Goal: Task Accomplishment & Management: Complete application form

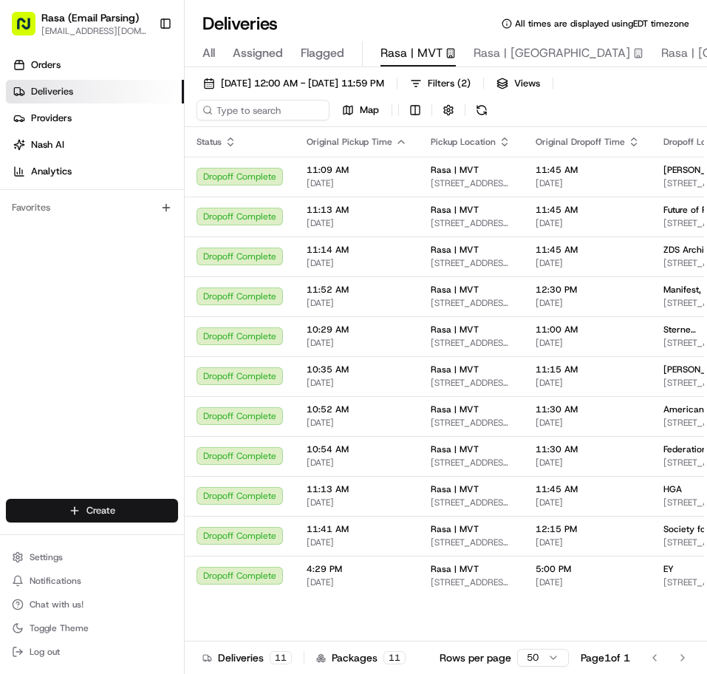
click at [122, 502] on html "Rasa (Email Parsing) [EMAIL_ADDRESS][DOMAIN_NAME] Toggle Sidebar Orders Deliver…" at bounding box center [353, 337] width 707 height 674
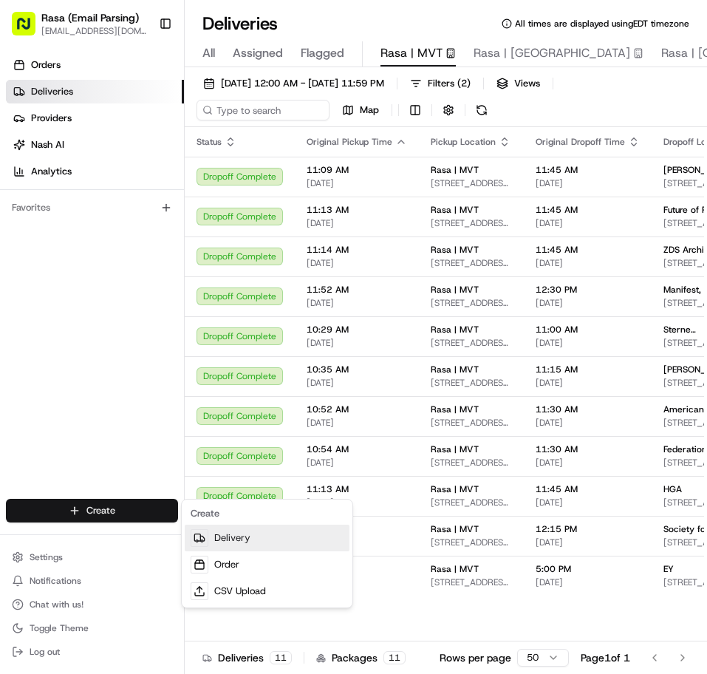
click at [216, 541] on link "Delivery" at bounding box center [267, 538] width 165 height 27
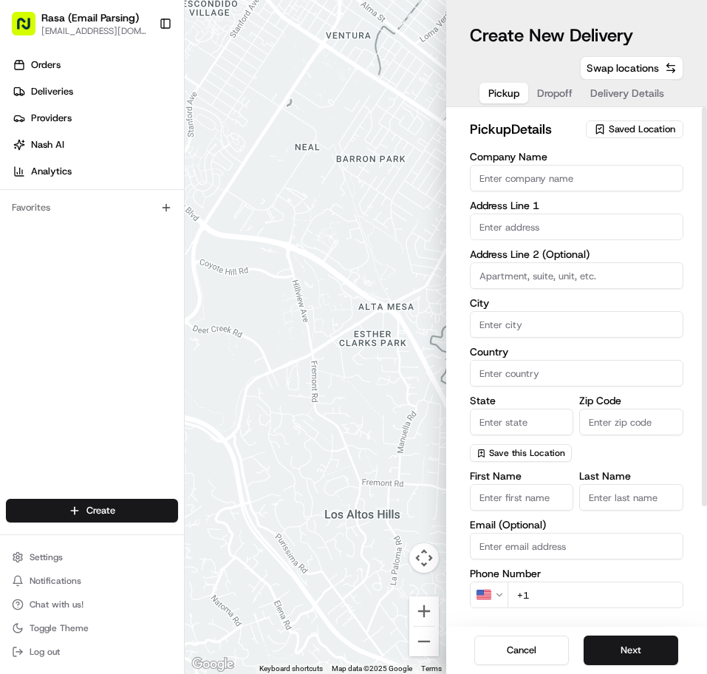
click at [636, 129] on span "Saved Location" at bounding box center [642, 129] width 66 height 13
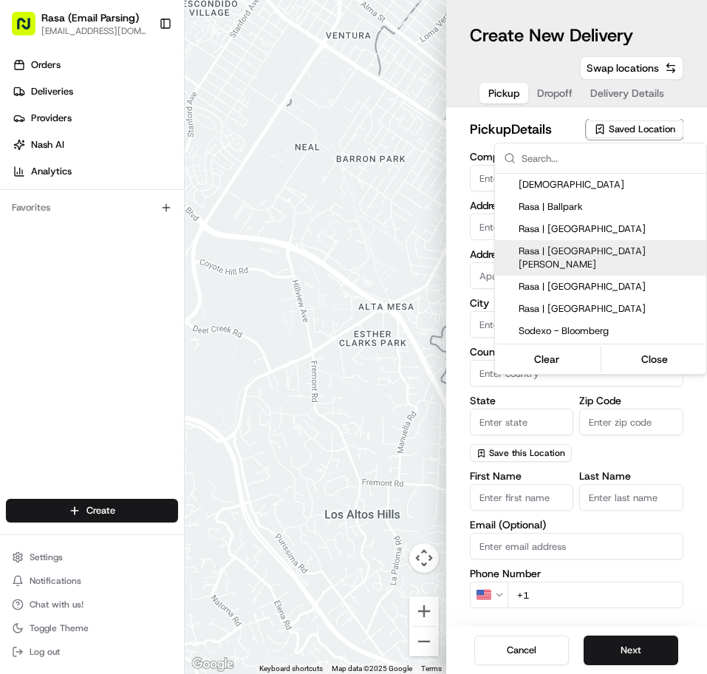
click at [586, 256] on span "Rasa | [GEOGRAPHIC_DATA][PERSON_NAME]" at bounding box center [610, 258] width 182 height 27
type input "Rasa | [GEOGRAPHIC_DATA][PERSON_NAME]"
type input "[STREET_ADDRESS]"
type input "[US_STATE]"
type input "US"
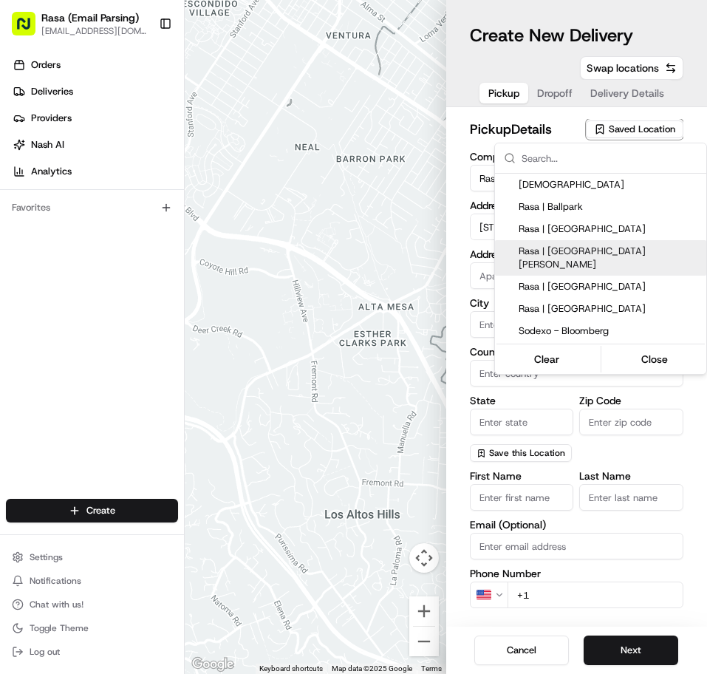
type input "DC"
type input "20001"
type input "[PHONE_NUMBER]"
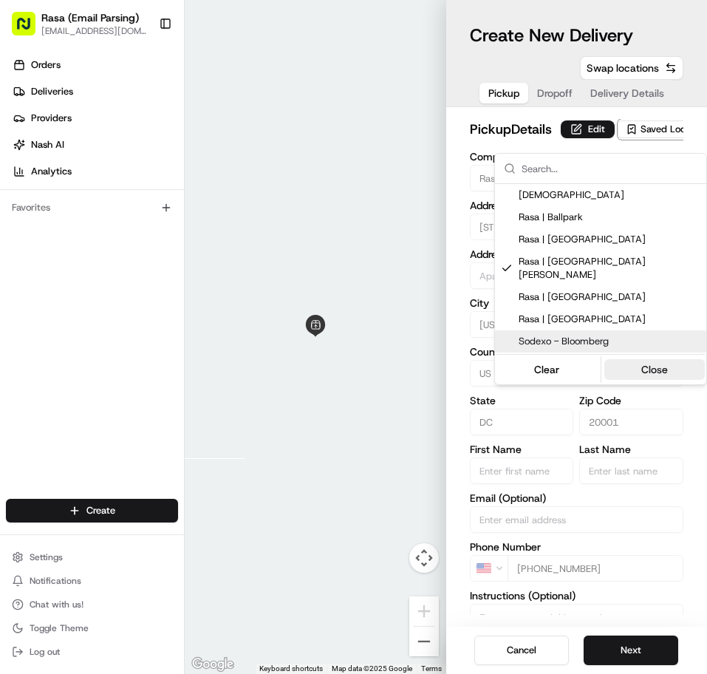
click at [650, 359] on button "Close" at bounding box center [654, 369] width 101 height 21
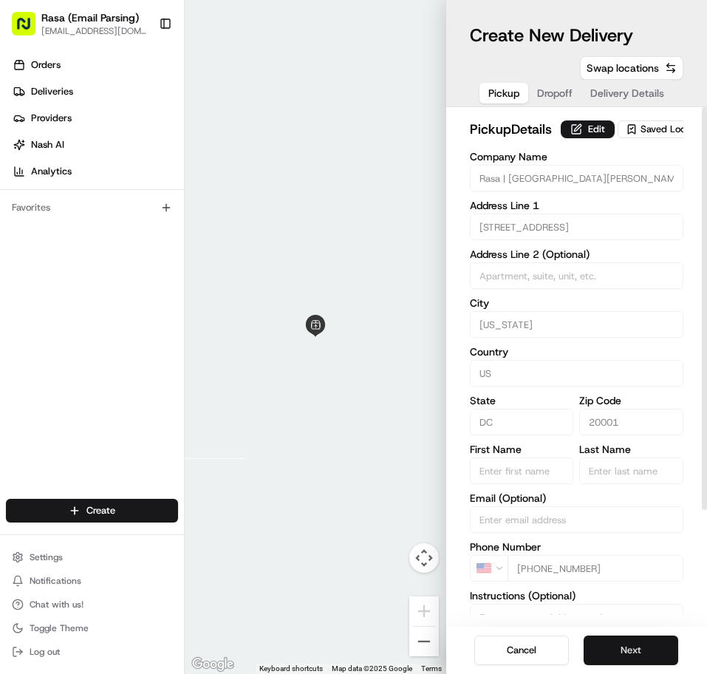
click at [635, 642] on button "Next" at bounding box center [631, 650] width 95 height 30
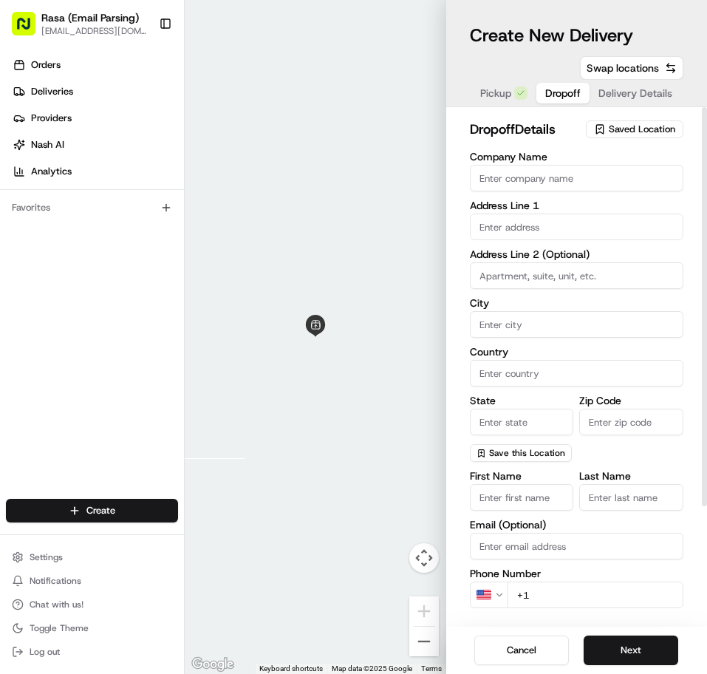
click at [581, 177] on input "Company Name" at bounding box center [577, 178] width 214 height 27
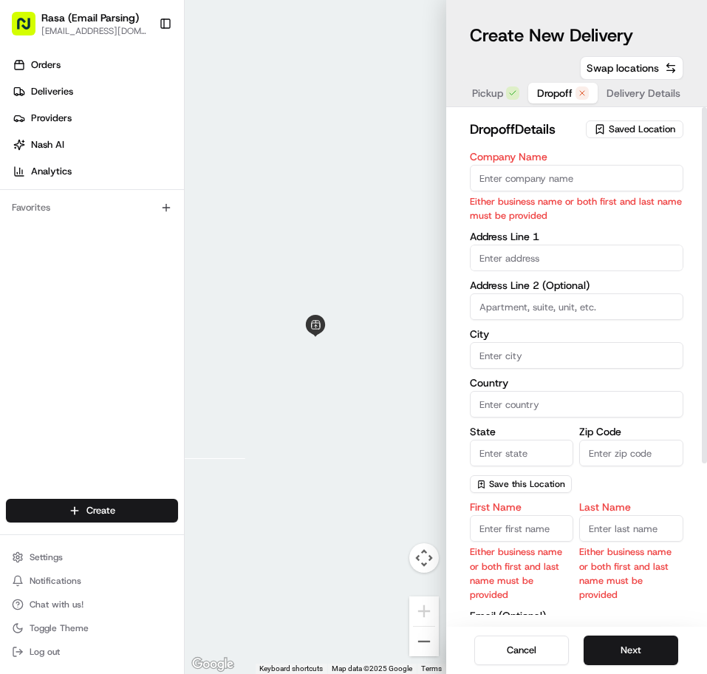
click at [583, 182] on input "Company Name" at bounding box center [577, 178] width 214 height 27
paste input "[GEOGRAPHIC_DATA]"
type input "[GEOGRAPHIC_DATA]"
click at [553, 263] on div "Company Name American University Either business name or both first and last na…" at bounding box center [577, 321] width 214 height 341
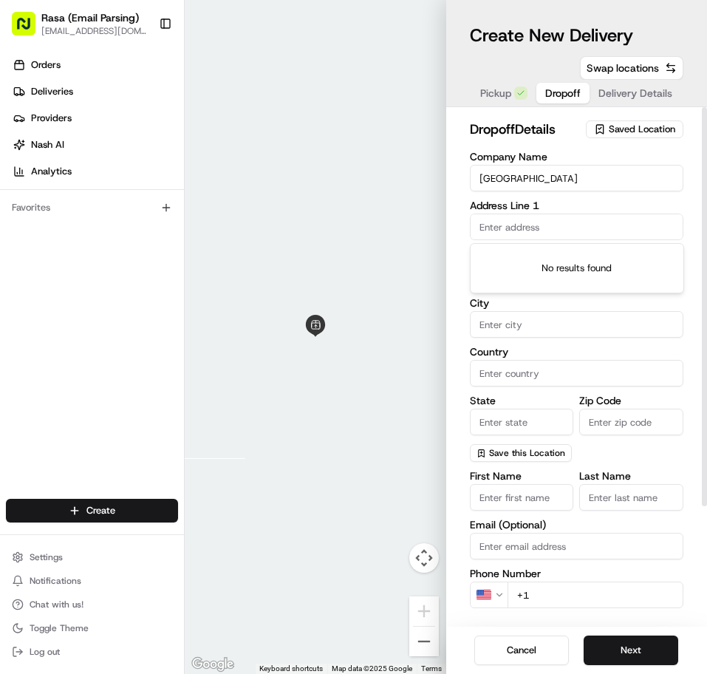
click at [569, 222] on input "text" at bounding box center [577, 227] width 214 height 27
paste input "[STREET_ADDRESS][US_STATE][PERSON_NAME][US_STATE]"
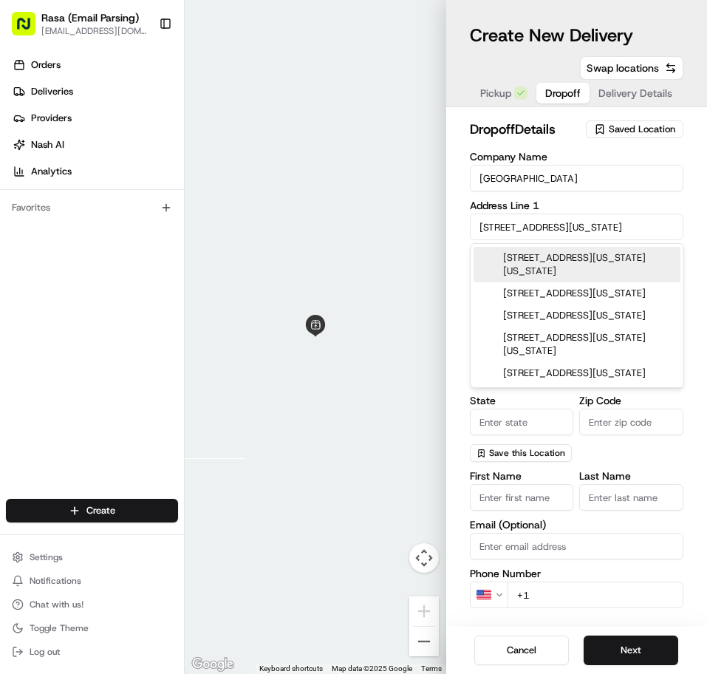
type input "[STREET_ADDRESS][US_STATE]"
type input "Pensacola"
type input "[GEOGRAPHIC_DATA]"
type input "FL"
type input "32505"
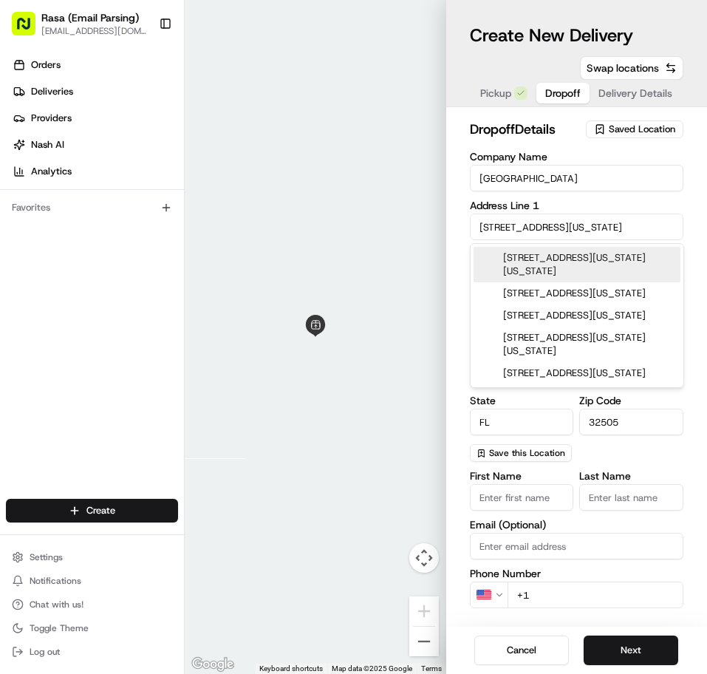
type input "[STREET_ADDRESS][US_STATE]"
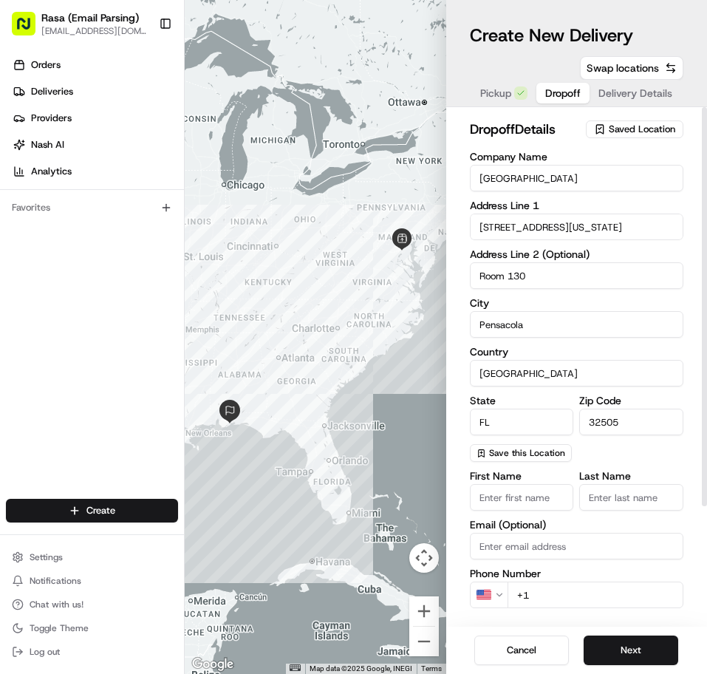
type input "Room 130"
click at [617, 226] on input "[STREET_ADDRESS][US_STATE]" at bounding box center [577, 227] width 214 height 27
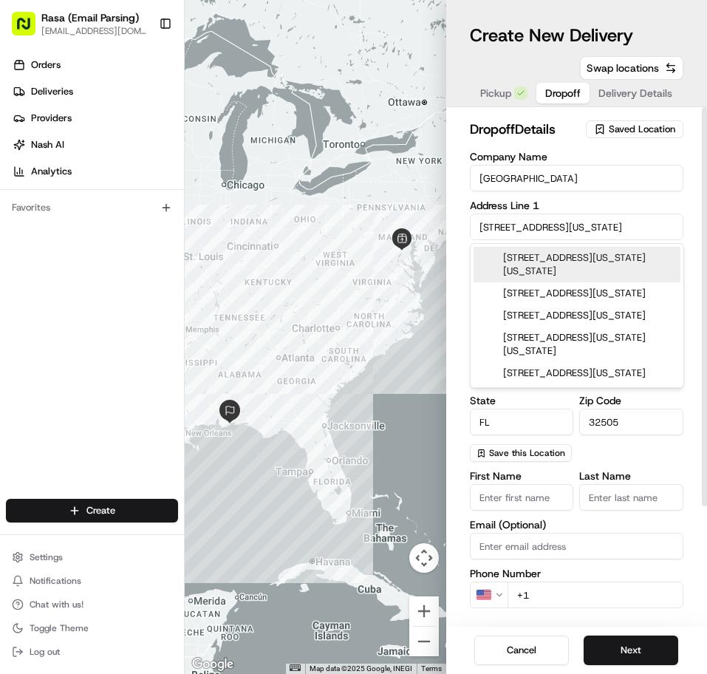
click at [624, 260] on div "[STREET_ADDRESS][US_STATE][US_STATE]" at bounding box center [577, 264] width 207 height 35
type input "[STREET_ADDRESS][US_STATE][US_STATE]"
type input "[US_STATE]"
type input "DC"
type input "20016"
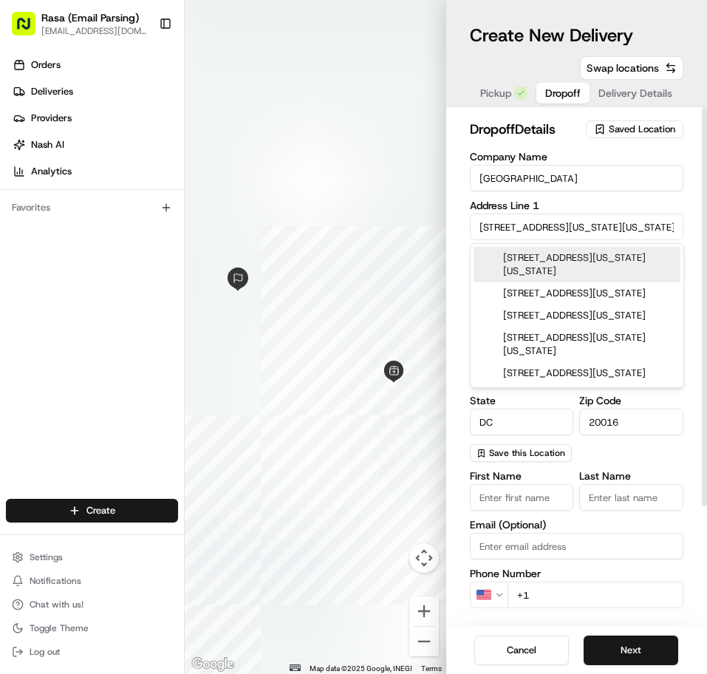
type input "[STREET_ADDRESS][US_STATE]"
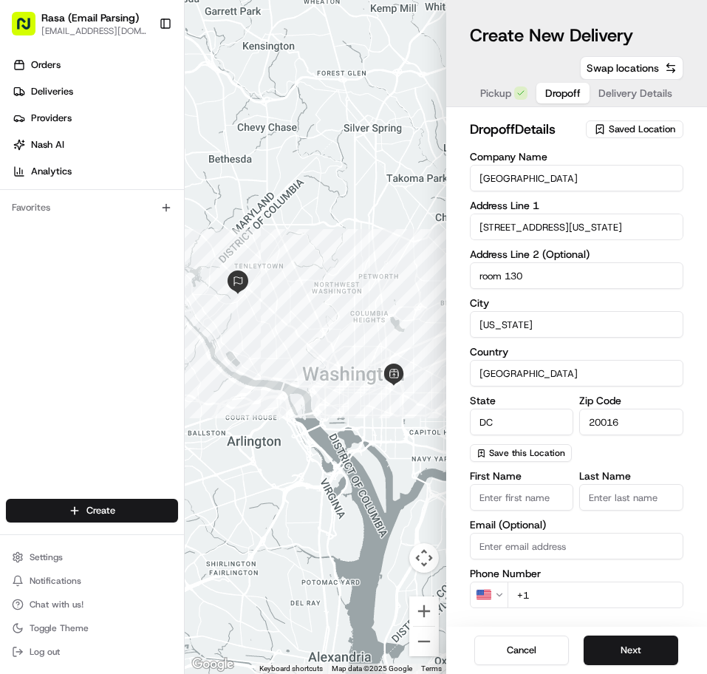
type input "room 130"
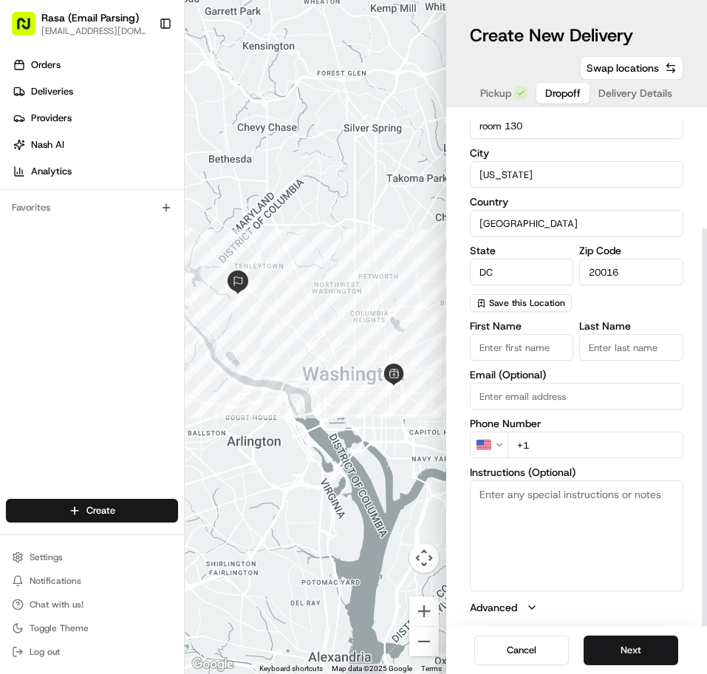
click at [545, 353] on input "First Name" at bounding box center [522, 347] width 104 height 27
paste input "[PERSON_NAME]"
click at [614, 347] on input "Last Name" at bounding box center [631, 347] width 104 height 27
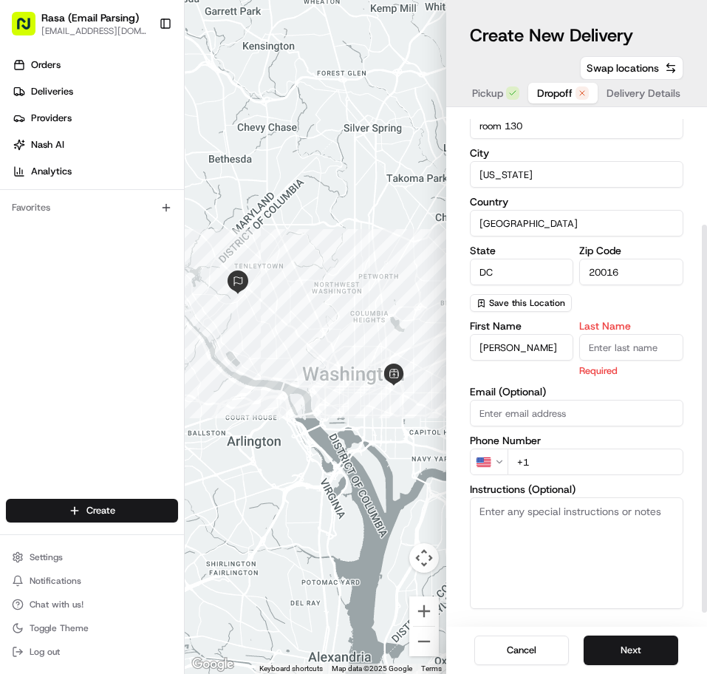
click at [565, 347] on input "[PERSON_NAME]" at bounding box center [522, 347] width 104 height 27
drag, startPoint x: 563, startPoint y: 347, endPoint x: 539, endPoint y: 349, distance: 24.6
click at [539, 349] on input "[PERSON_NAME]" at bounding box center [522, 347] width 104 height 27
drag, startPoint x: 514, startPoint y: 349, endPoint x: 567, endPoint y: 347, distance: 52.5
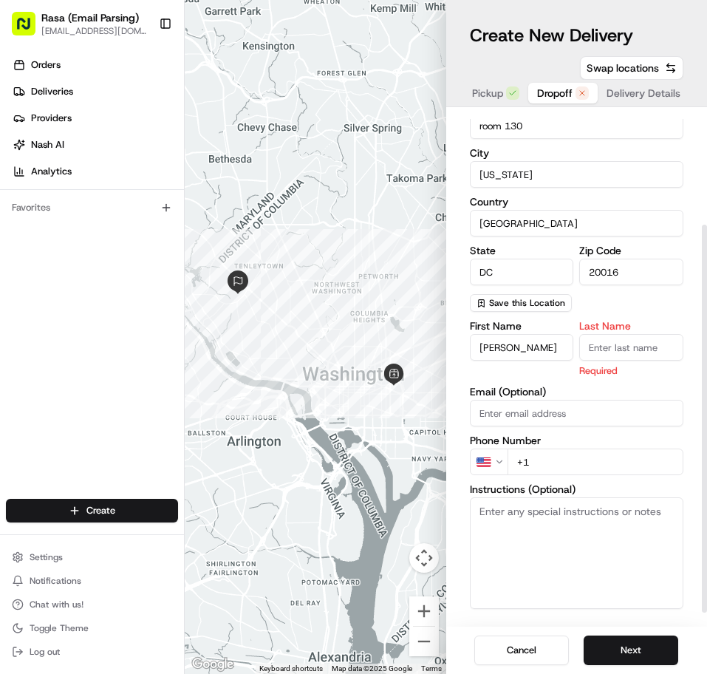
click at [567, 347] on input "[PERSON_NAME]" at bounding box center [522, 347] width 104 height 27
type input "[PERSON_NAME] [PERSON_NAME]"
click at [646, 343] on input "Last Name" at bounding box center [631, 347] width 104 height 27
paste input "Cimafranca"
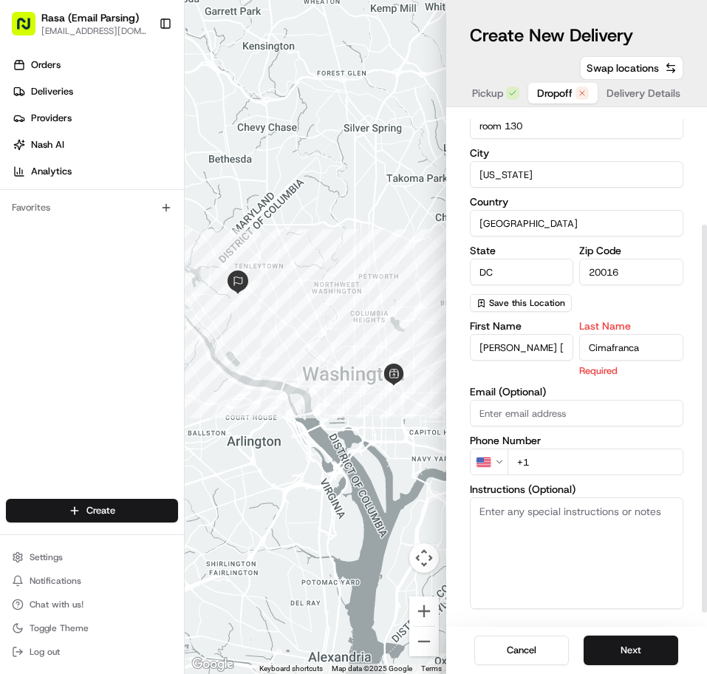
type input "Cimafranca"
click at [570, 423] on div "First Name [PERSON_NAME] [PERSON_NAME] Last Name [PERSON_NAME] Required Email (…" at bounding box center [577, 477] width 214 height 312
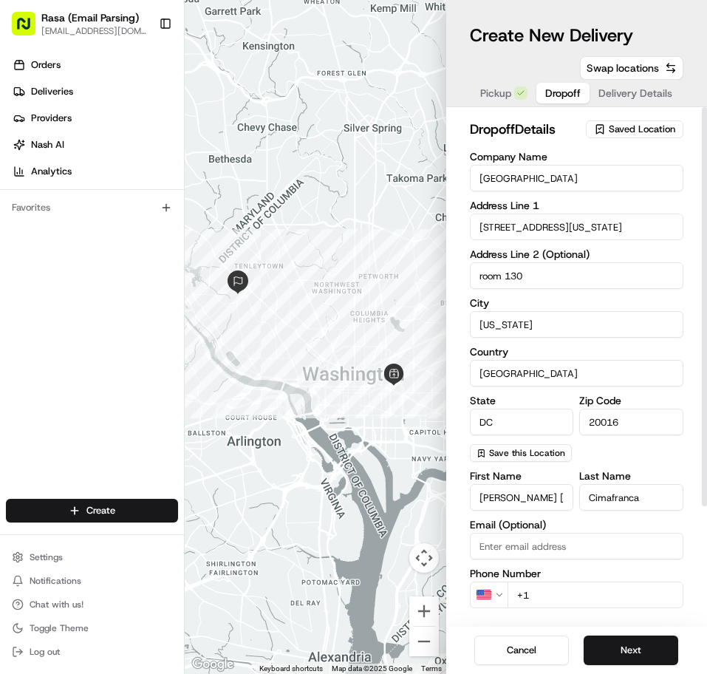
scroll to position [150, 0]
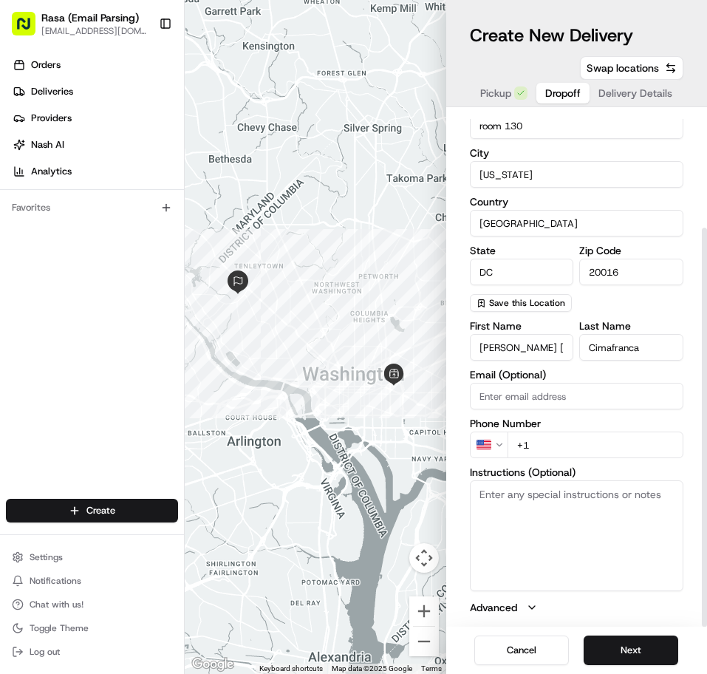
click at [678, 304] on div "Company Name American University Address Line [GEOGRAPHIC_DATA][STREET_ADDRESS]…" at bounding box center [577, 156] width 214 height 310
click at [607, 455] on input "+1" at bounding box center [596, 444] width 177 height 27
click at [559, 454] on input "+1" at bounding box center [596, 444] width 177 height 27
paste input "[PHONE_NUMBER]"
type input "[PHONE_NUMBER]"
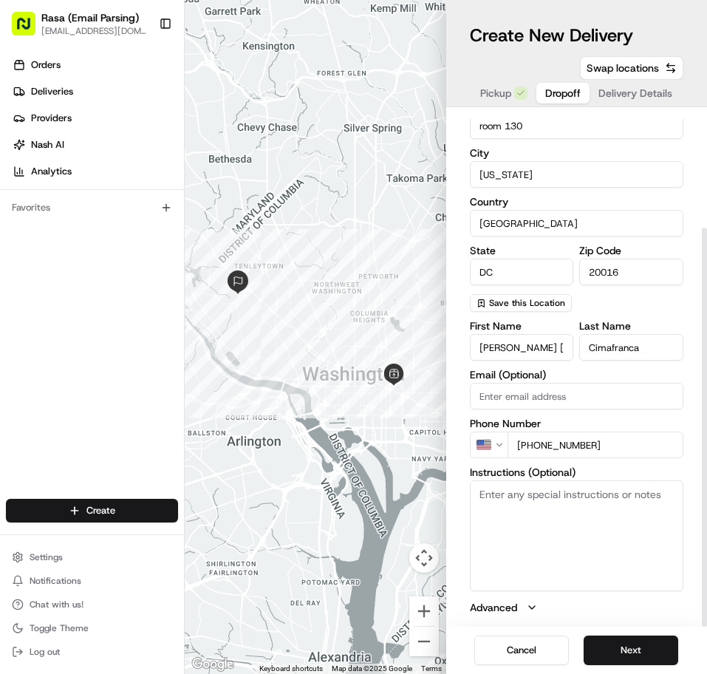
click at [575, 495] on textarea "Instructions (Optional)" at bounding box center [577, 535] width 214 height 111
paste textarea "Please pin the Starbucks inside [GEOGRAPHIC_DATA]. I can meet you there."
type textarea "Please pin the Starbucks inside [GEOGRAPHIC_DATA]. I can meet you there."
click at [647, 645] on button "Next" at bounding box center [631, 650] width 95 height 30
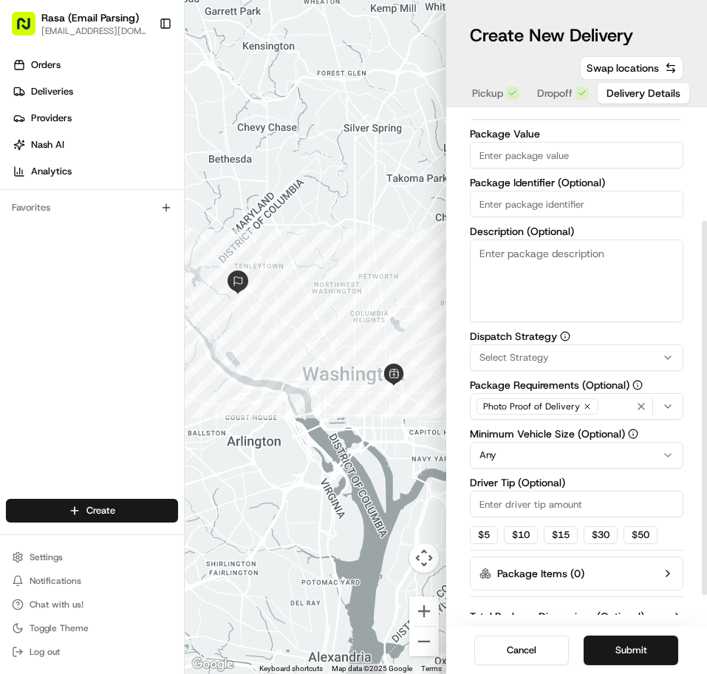
scroll to position [0, 0]
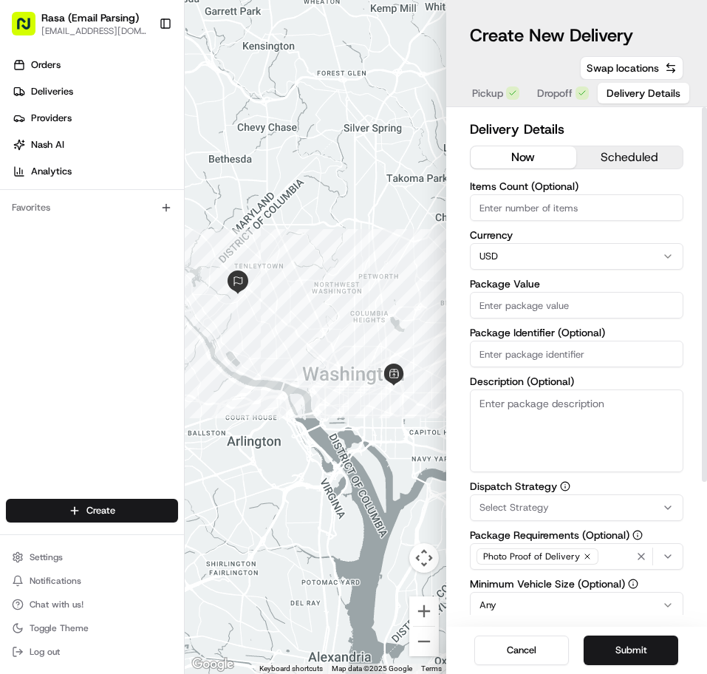
click at [625, 155] on button "scheduled" at bounding box center [629, 157] width 106 height 22
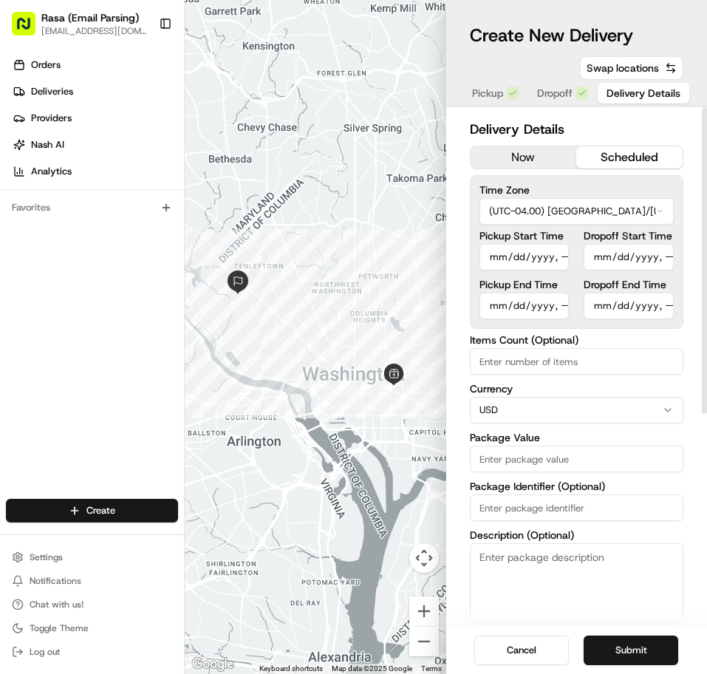
click at [502, 255] on input "Pickup Start Time" at bounding box center [525, 257] width 90 height 27
type input "[DATE]T10:15"
type input "[DATE]T10:45"
type input "[DATE]T10:16"
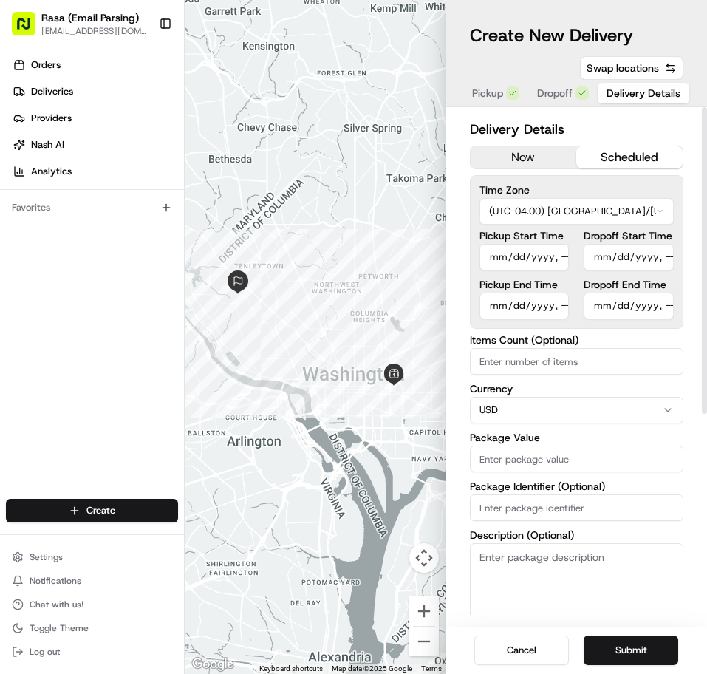
click at [626, 307] on input "Dropoff End Time" at bounding box center [629, 306] width 90 height 27
type input "[DATE]T10:47"
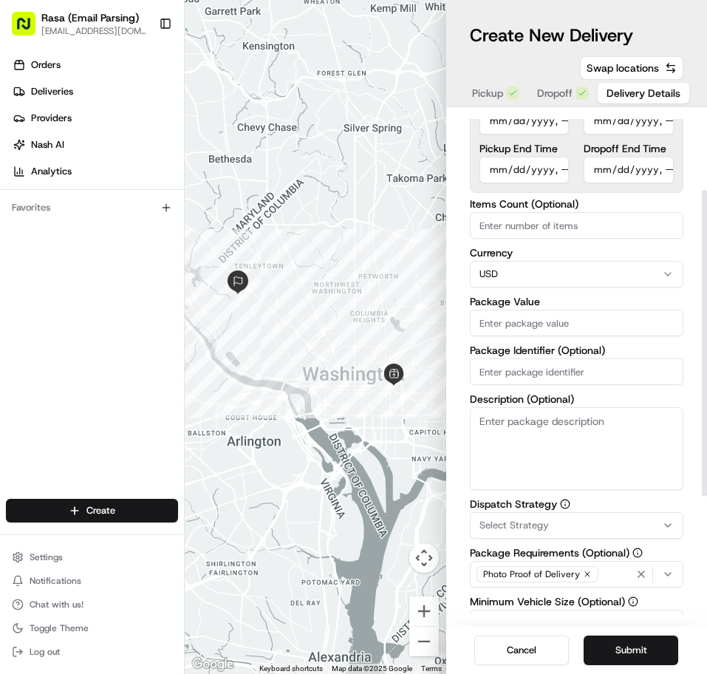
scroll to position [143, 0]
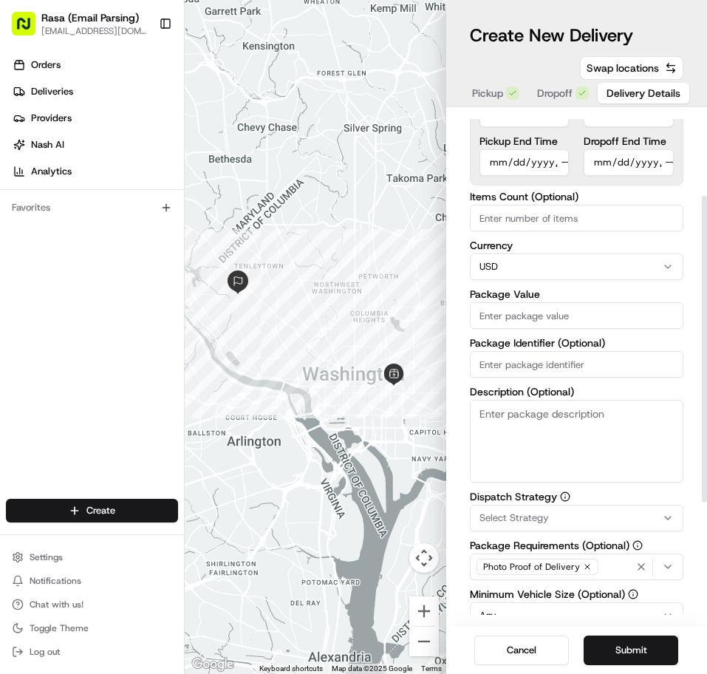
click at [567, 315] on input "Package Value" at bounding box center [577, 315] width 214 height 27
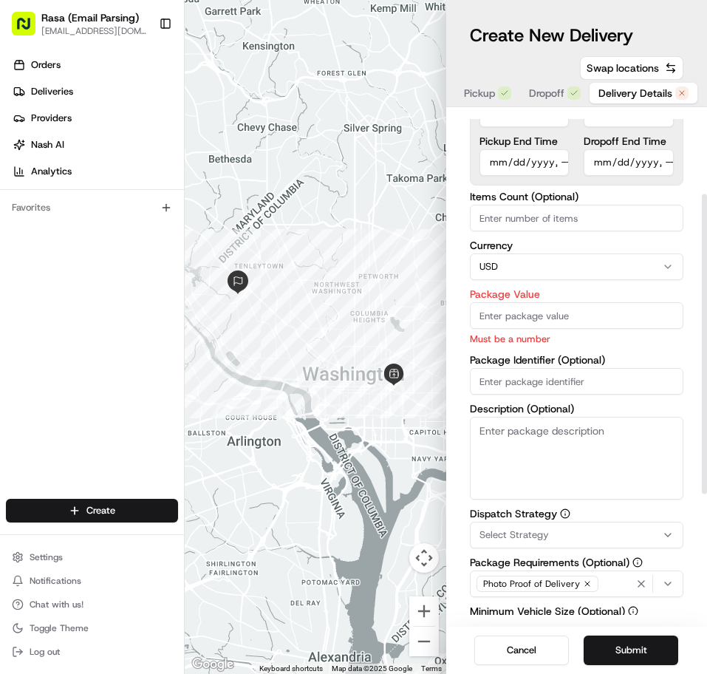
click at [616, 308] on input "Package Value" at bounding box center [577, 315] width 214 height 27
paste input "206.25"
type input "206.25"
click at [605, 384] on div "Items Count (Optional) Currency USD Package Value 206.25 Must be a number Packa…" at bounding box center [577, 345] width 214 height 308
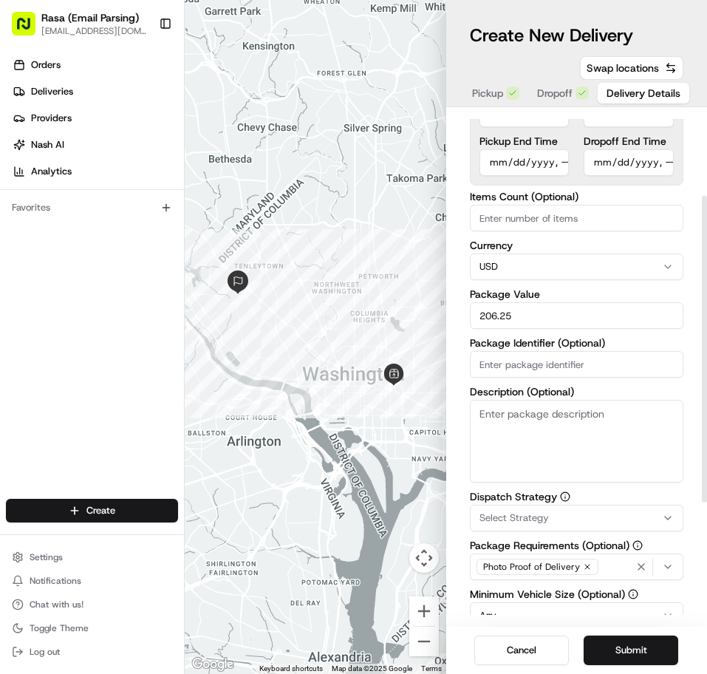
click at [572, 410] on textarea "Description (Optional)" at bounding box center [577, 441] width 214 height 83
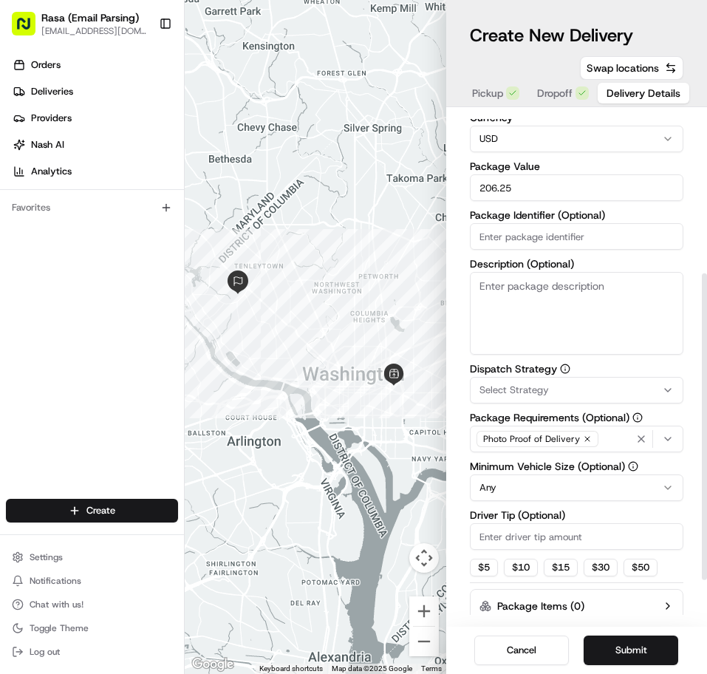
scroll to position [274, 0]
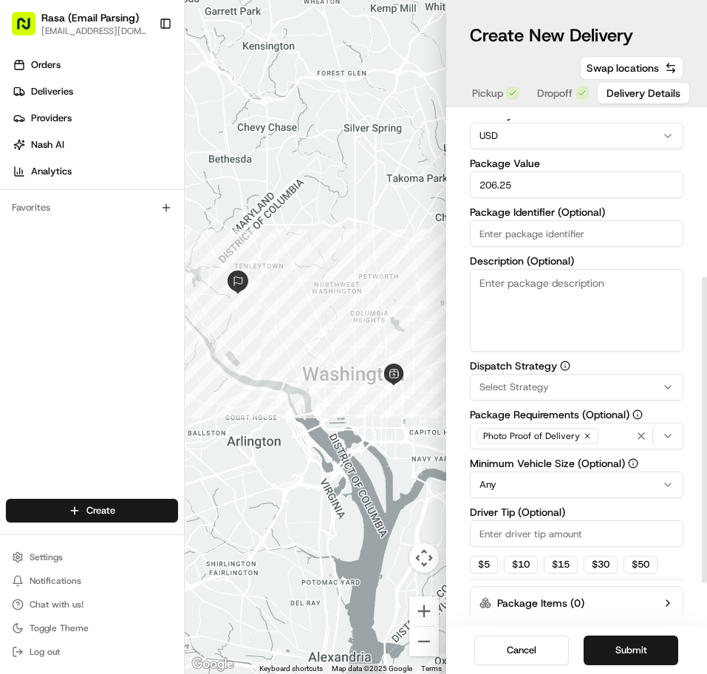
click at [607, 226] on input "Package Identifier (Optional)" at bounding box center [577, 233] width 214 height 27
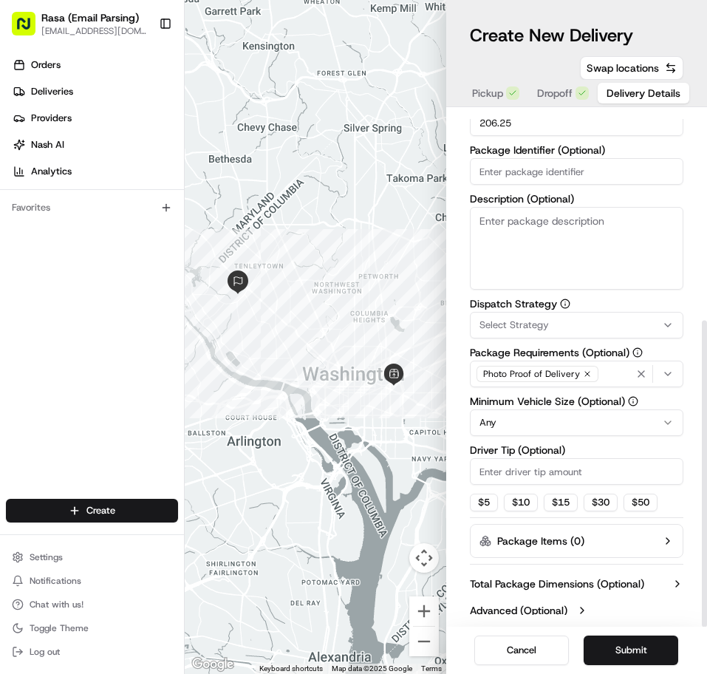
scroll to position [345, 0]
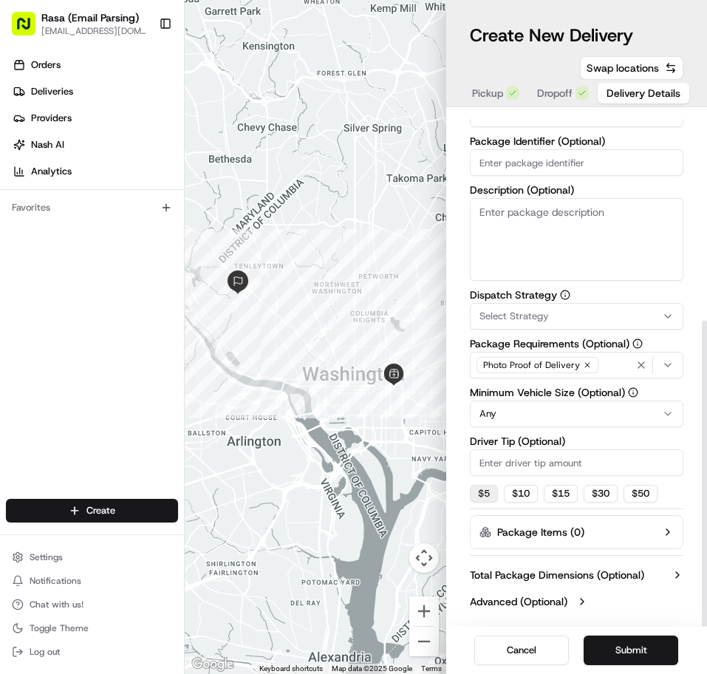
click at [488, 497] on button "$ 5" at bounding box center [484, 494] width 28 height 18
type input "5"
click at [630, 646] on button "Submit" at bounding box center [631, 650] width 95 height 30
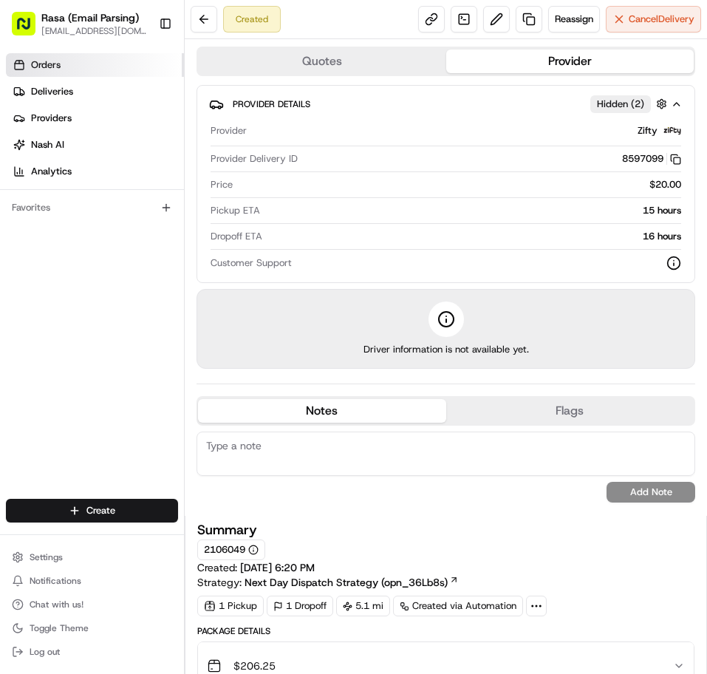
click at [59, 69] on span "Orders" at bounding box center [46, 64] width 30 height 13
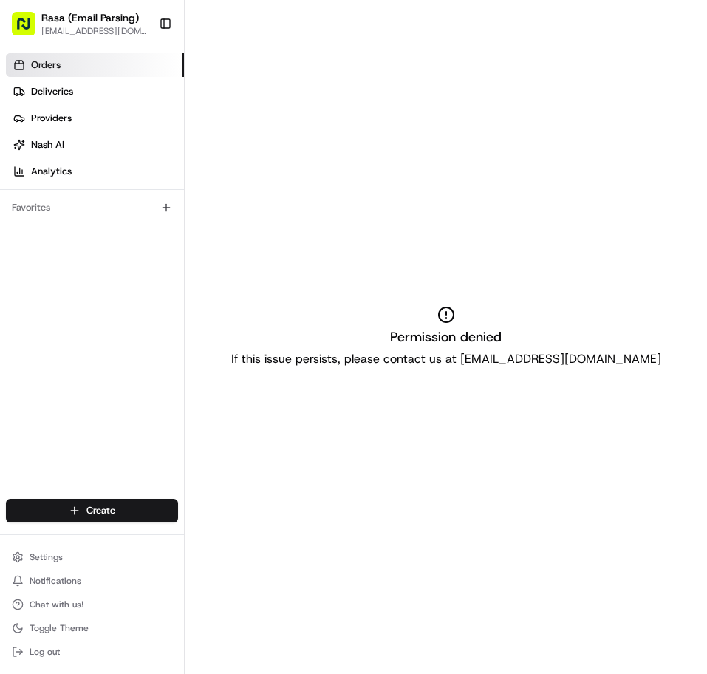
click at [50, 67] on span "Orders" at bounding box center [46, 64] width 30 height 13
click at [60, 97] on span "Deliveries" at bounding box center [52, 91] width 42 height 13
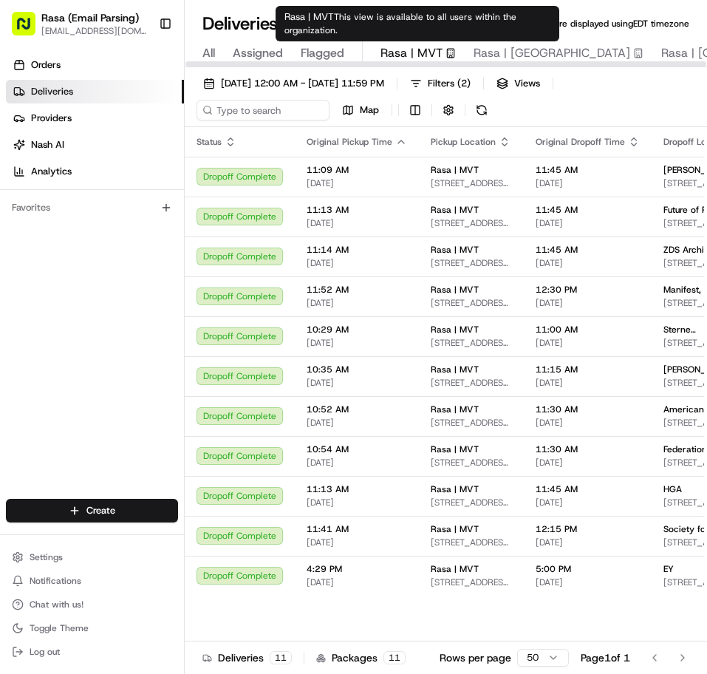
click at [429, 52] on span "Rasa | MVT" at bounding box center [412, 53] width 62 height 18
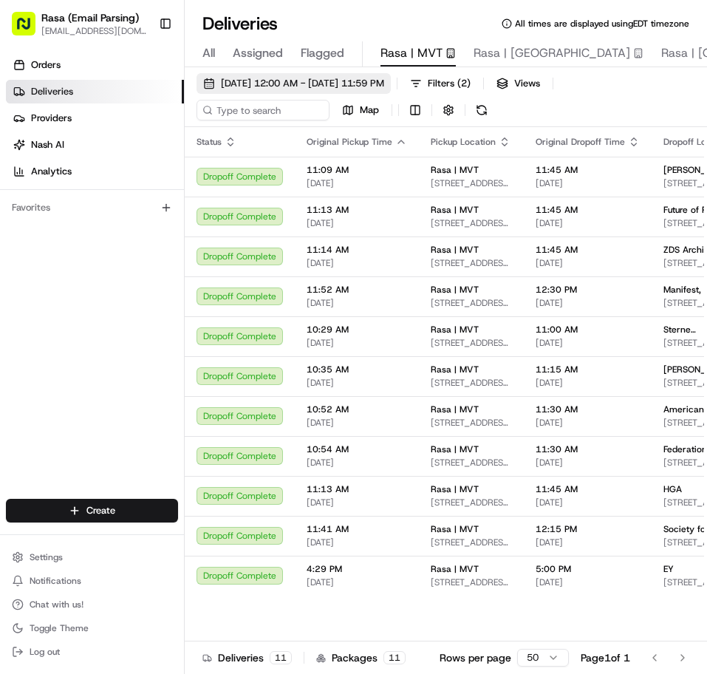
click at [384, 83] on span "[DATE] 12:00 AM - [DATE] 11:59 PM" at bounding box center [302, 83] width 163 height 13
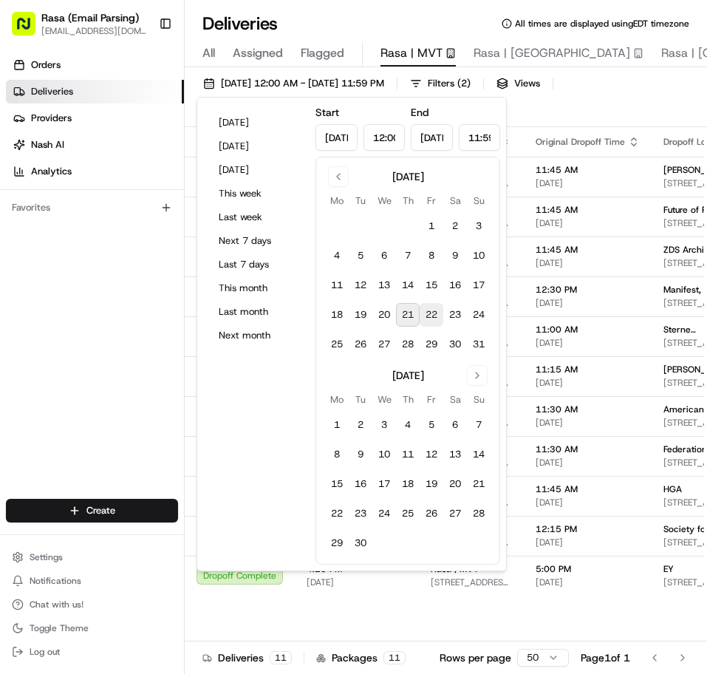
click at [426, 314] on button "22" at bounding box center [432, 315] width 24 height 24
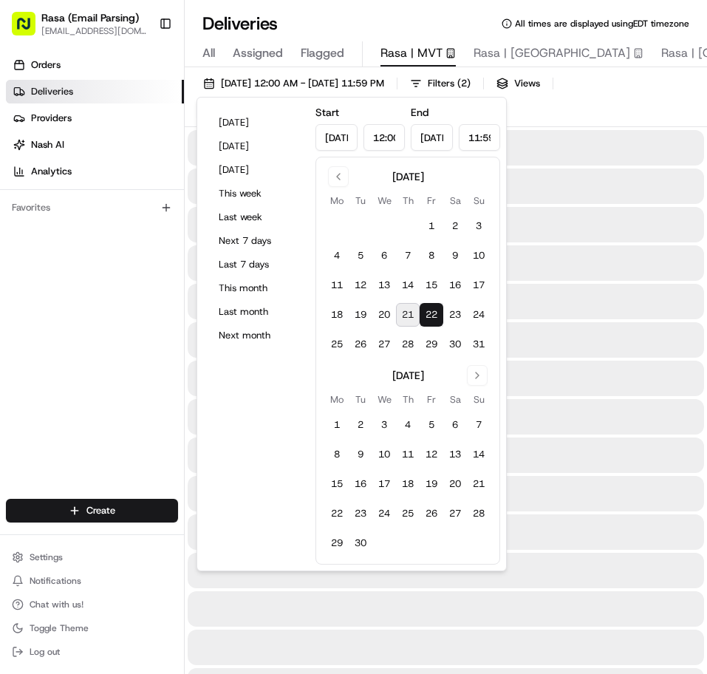
type input "[DATE]"
click at [426, 314] on button "22" at bounding box center [432, 315] width 24 height 24
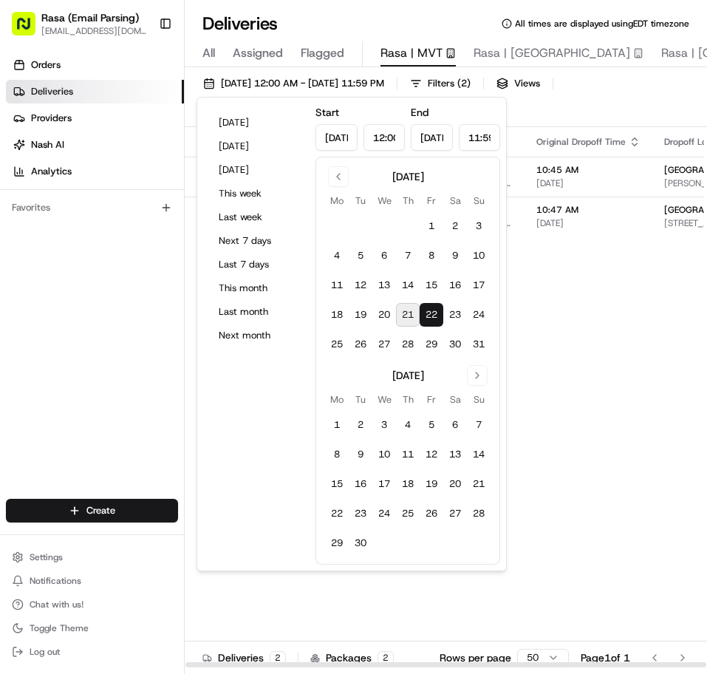
click at [531, 320] on div "Status Original Pickup Time Pickup Location Original Dropoff Time Dropoff Locat…" at bounding box center [562, 397] width 754 height 541
